Goal: Information Seeking & Learning: Learn about a topic

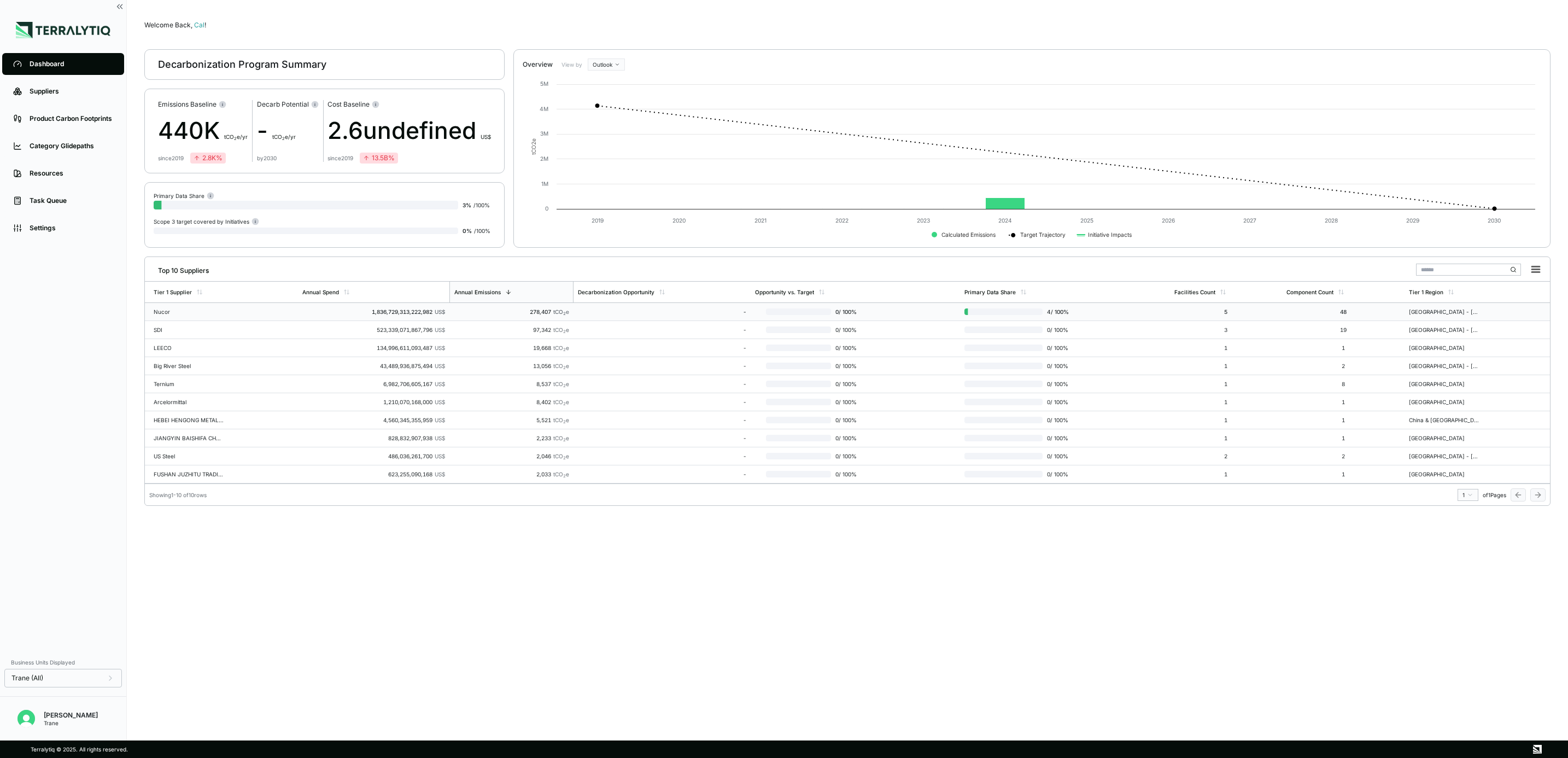
click at [235, 314] on td "Nucor" at bounding box center [221, 312] width 153 height 18
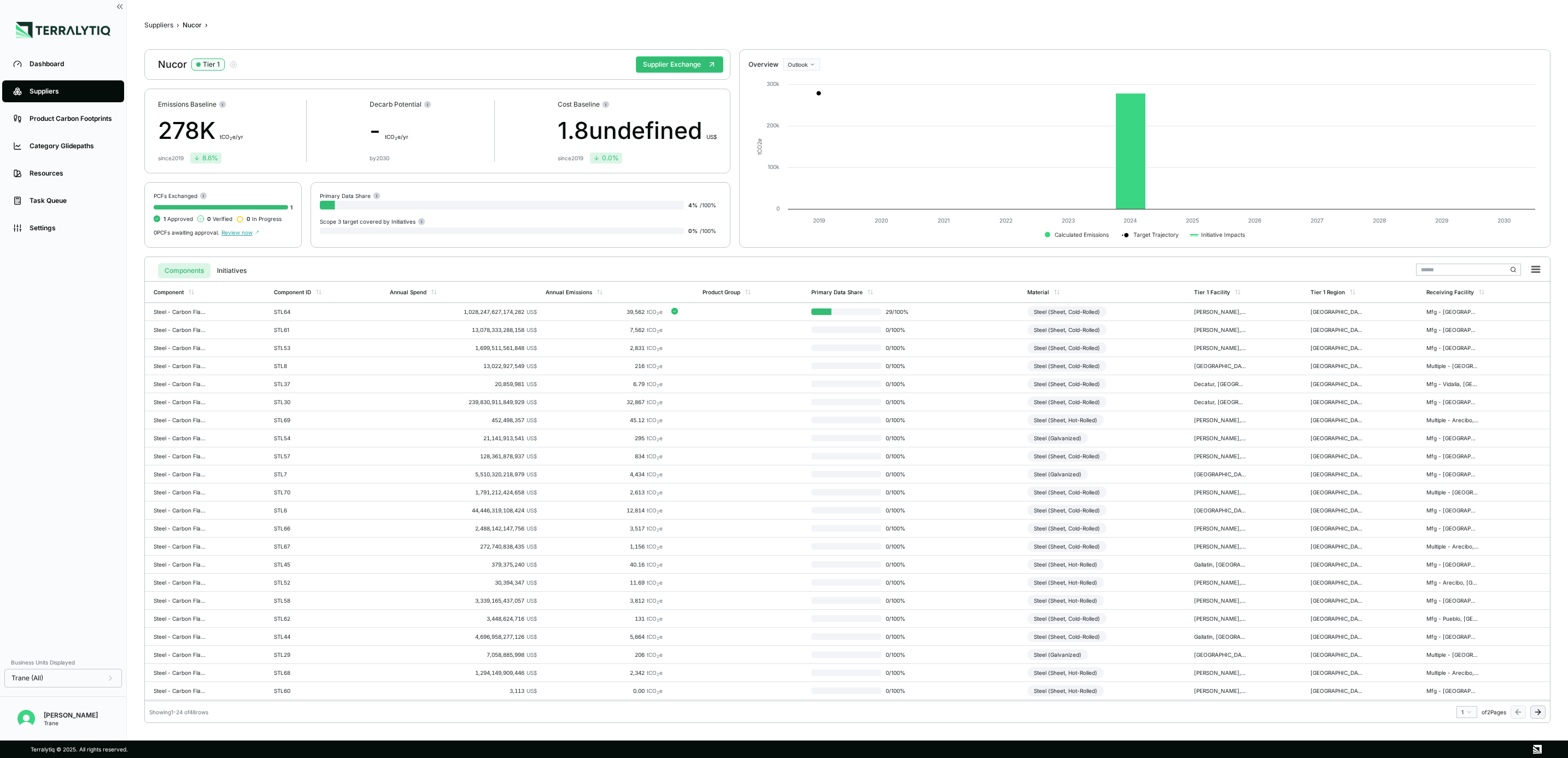
click at [719, 253] on div "Components Initiatives Component Component ID Annual Spend Annual Emissions Pro…" at bounding box center [847, 488] width 1406 height 470
click at [568, 256] on div "Components Initiatives Component Component ID Annual Spend Annual Emissions Pro…" at bounding box center [847, 489] width 1406 height 466
click at [602, 256] on div "Components Initiatives Component Component ID Annual Spend Annual Emissions Pro…" at bounding box center [847, 489] width 1406 height 466
click at [686, 311] on div at bounding box center [682, 311] width 22 height 9
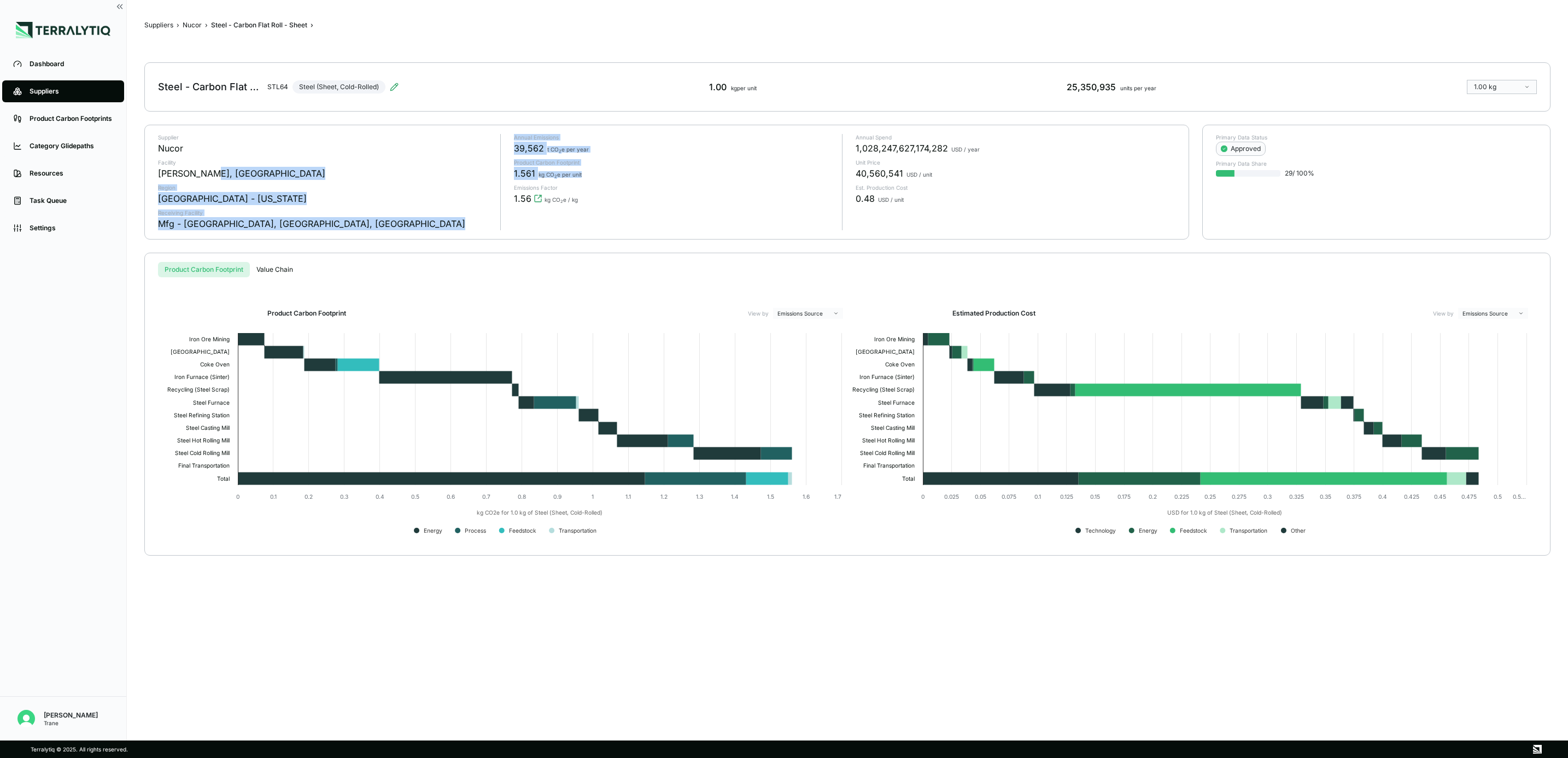
drag, startPoint x: 614, startPoint y: 177, endPoint x: 489, endPoint y: 174, distance: 125.0
click at [489, 174] on div "Supplier Nucor Facility [PERSON_NAME], [GEOGRAPHIC_DATA] Region [GEOGRAPHIC_DAT…" at bounding box center [667, 181] width 1044 height 114
drag, startPoint x: 489, startPoint y: 174, endPoint x: 602, endPoint y: 177, distance: 113.0
click at [602, 177] on div "1.561 kg CO 2 e per unit" at bounding box center [673, 173] width 319 height 13
click at [35, 90] on div "Suppliers" at bounding box center [71, 91] width 83 height 9
